Goal: Task Accomplishment & Management: Complete application form

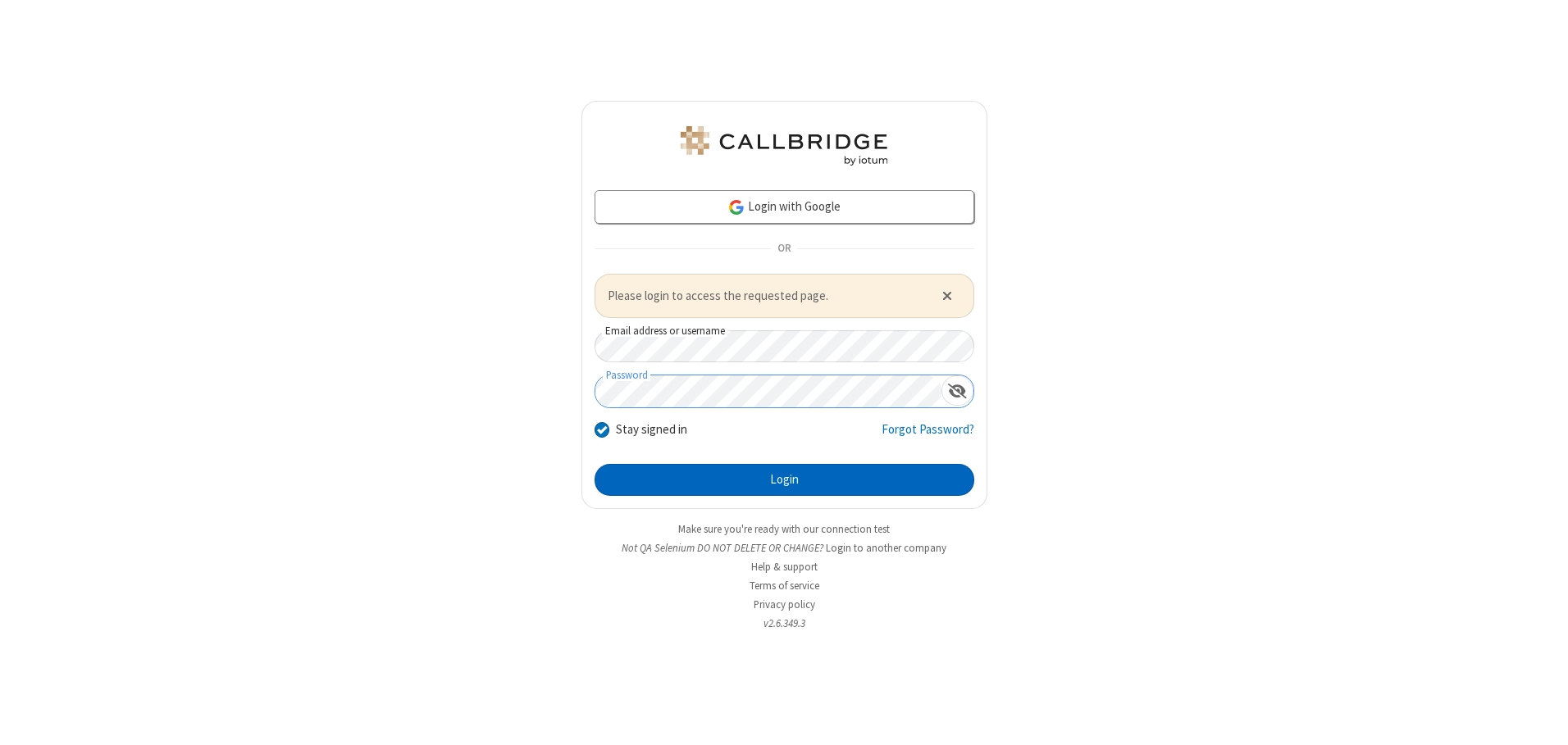
click at [784, 479] on button "Login" at bounding box center [784, 480] width 380 height 33
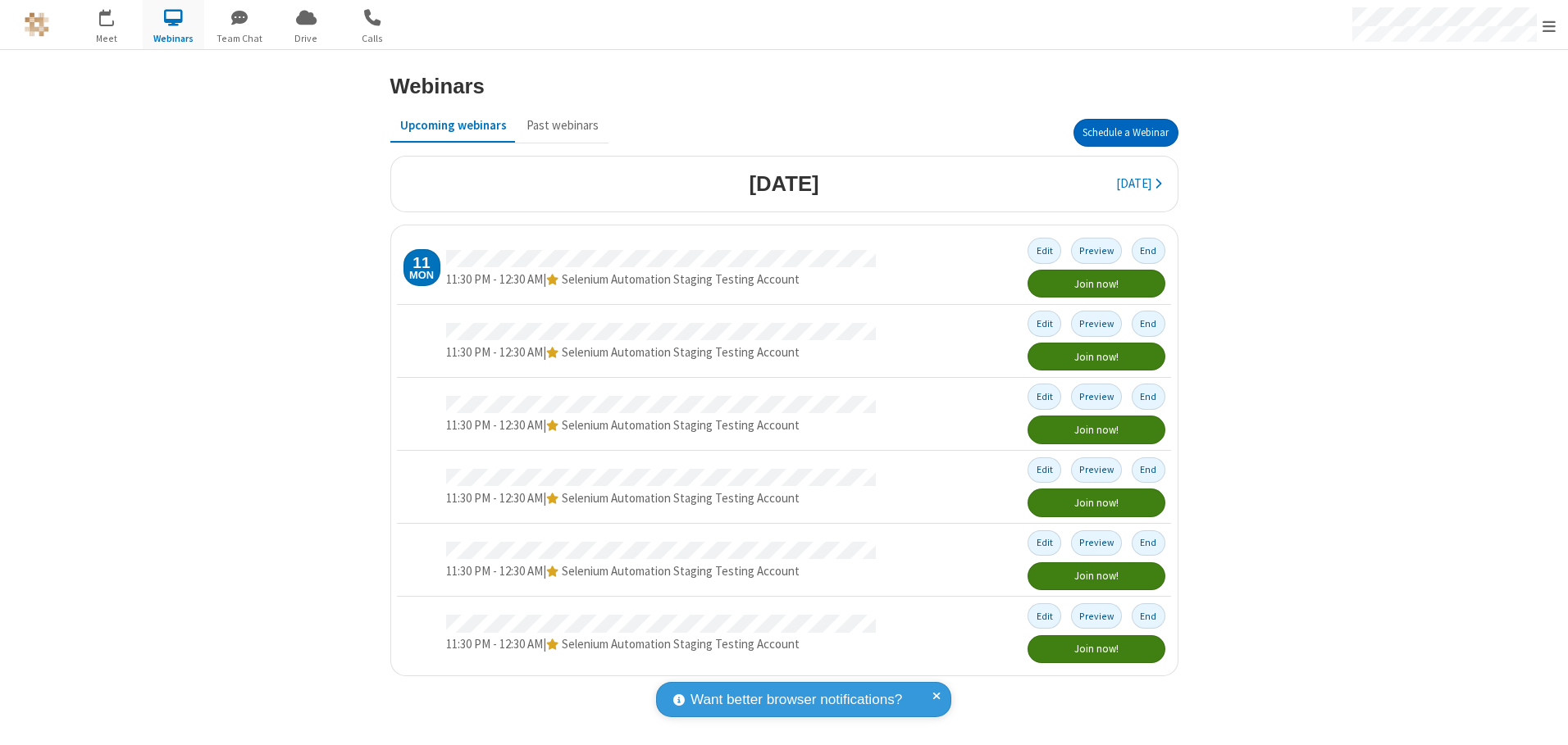
click at [1125, 133] on button "Schedule a Webinar" at bounding box center [1126, 133] width 105 height 28
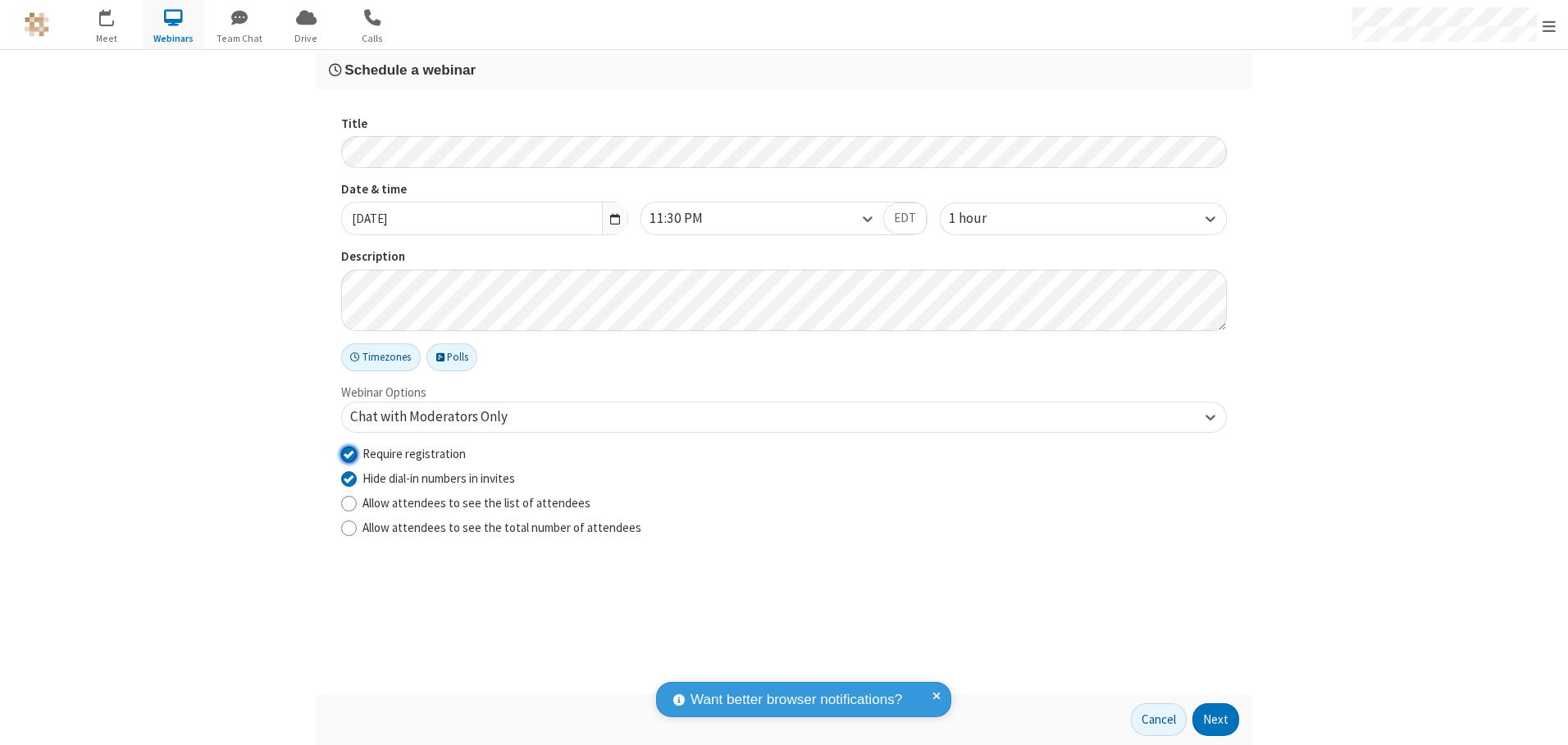
click at [349, 453] on input "Require registration" at bounding box center [349, 453] width 15 height 17
checkbox input "false"
click at [1216, 720] on button "Next" at bounding box center [1215, 720] width 47 height 33
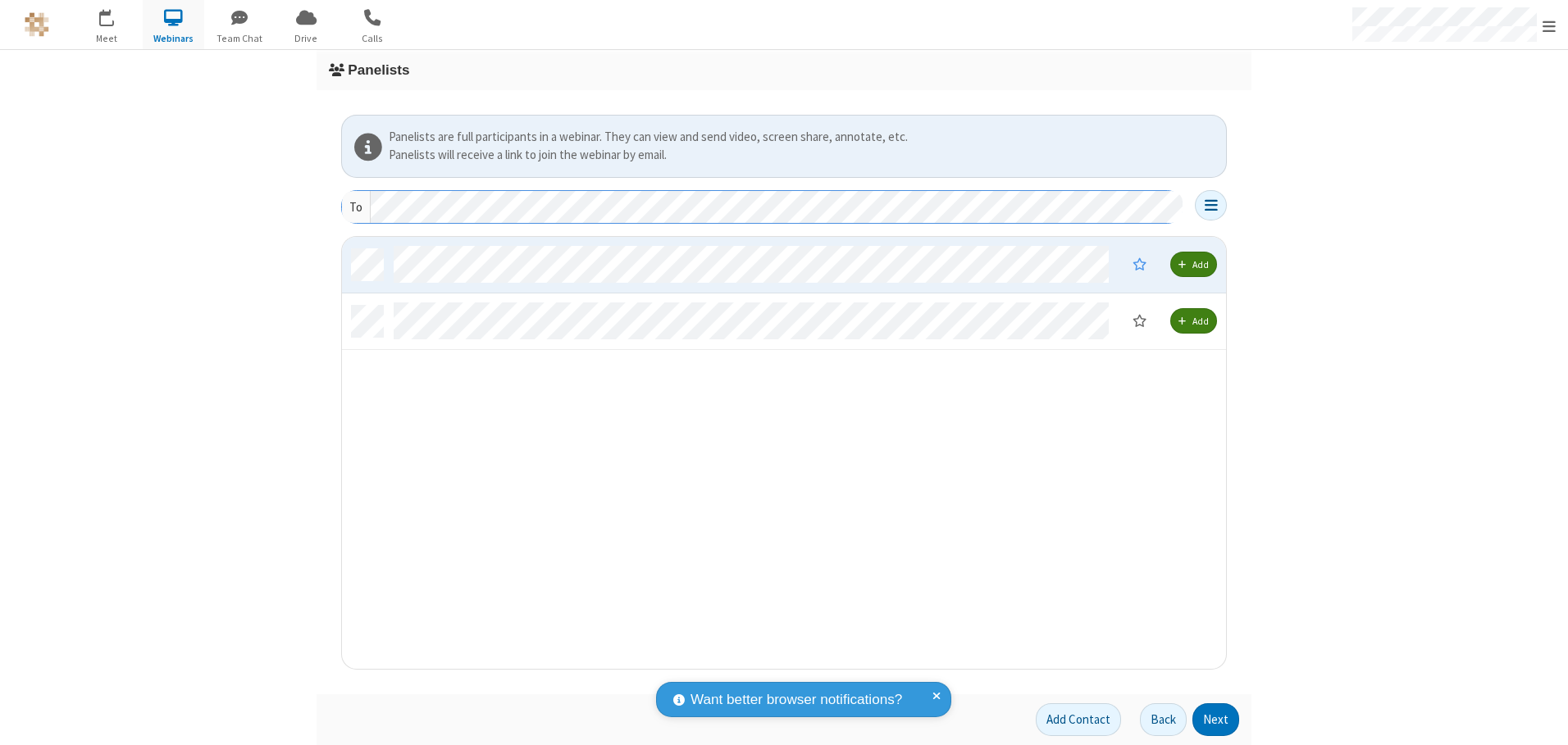
scroll to position [419, 872]
click at [1216, 720] on button "Next" at bounding box center [1215, 720] width 47 height 33
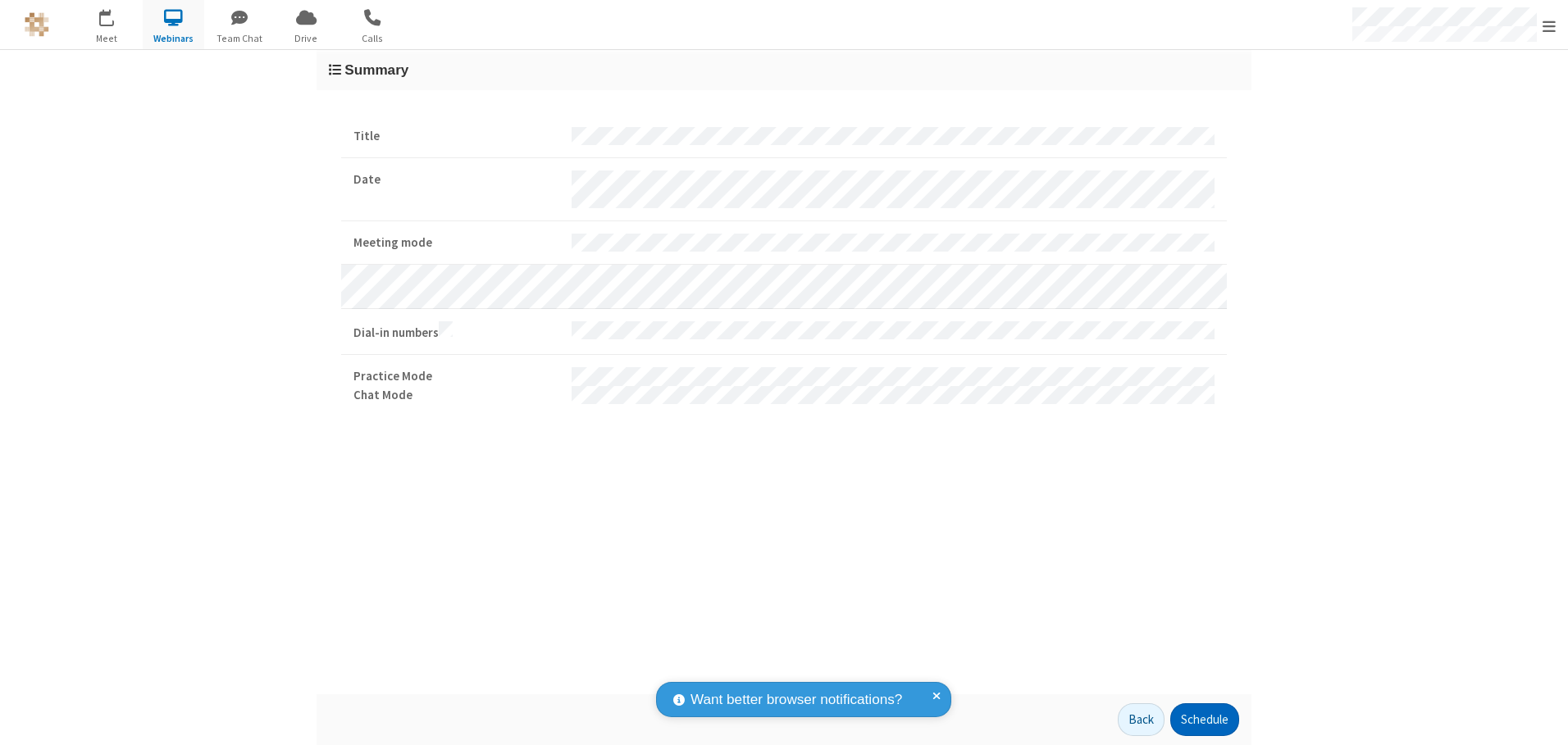
click at [1204, 720] on button "Schedule" at bounding box center [1204, 720] width 69 height 33
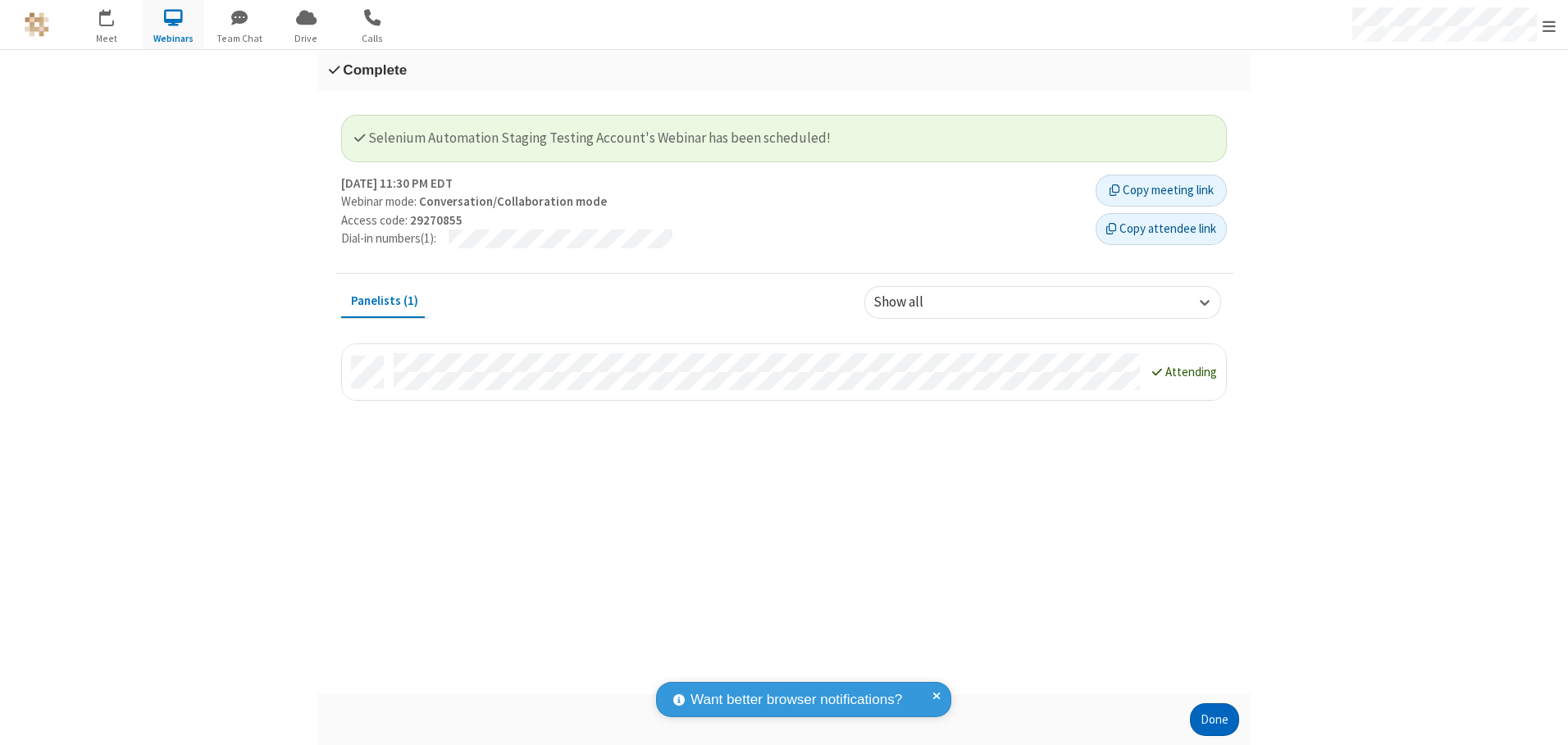
click at [1214, 720] on button "Done" at bounding box center [1214, 720] width 49 height 33
